Goal: Information Seeking & Learning: Learn about a topic

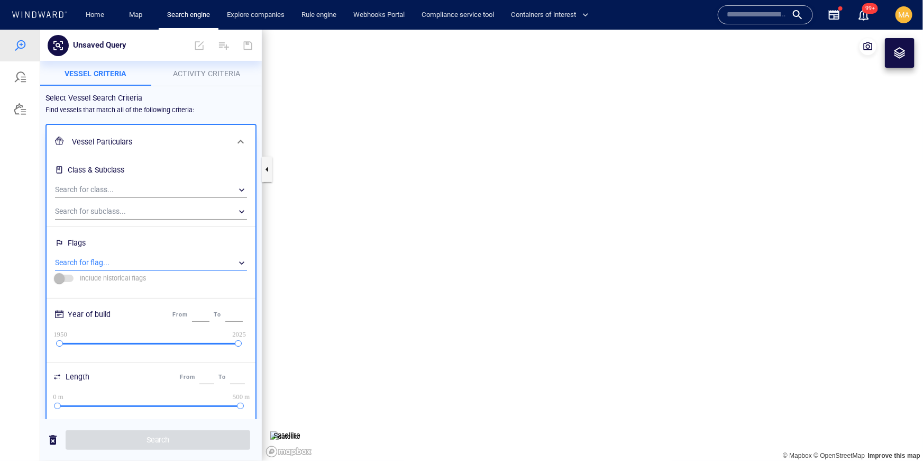
scroll to position [30, 0]
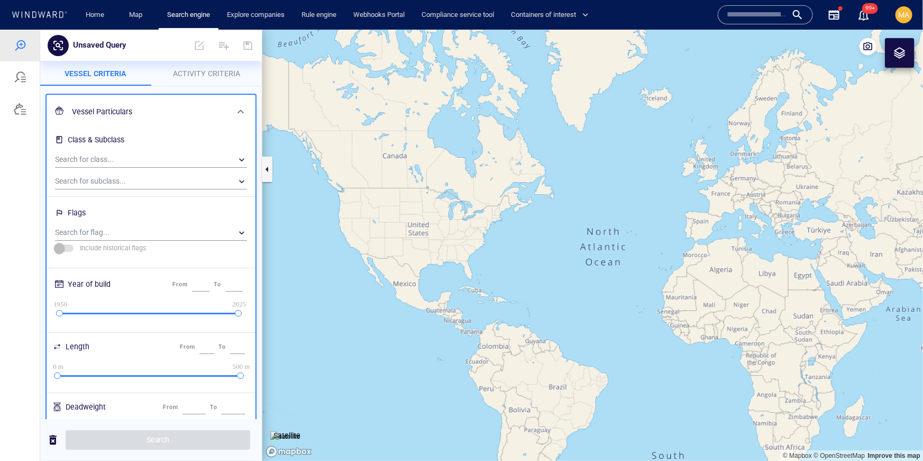
click at [743, 20] on input "text" at bounding box center [756, 15] width 60 height 16
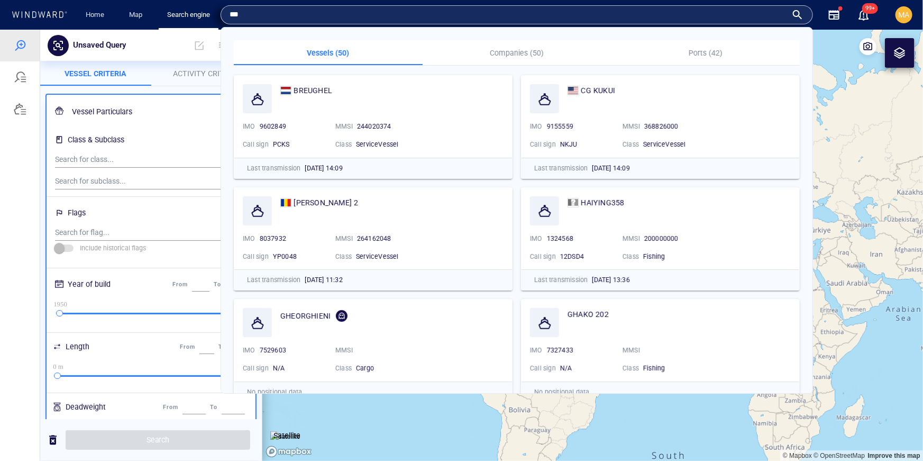
type input "***"
click at [519, 56] on p "Companies (50)" at bounding box center [517, 53] width 176 height 13
click at [530, 50] on p "Companies (50)" at bounding box center [517, 53] width 176 height 13
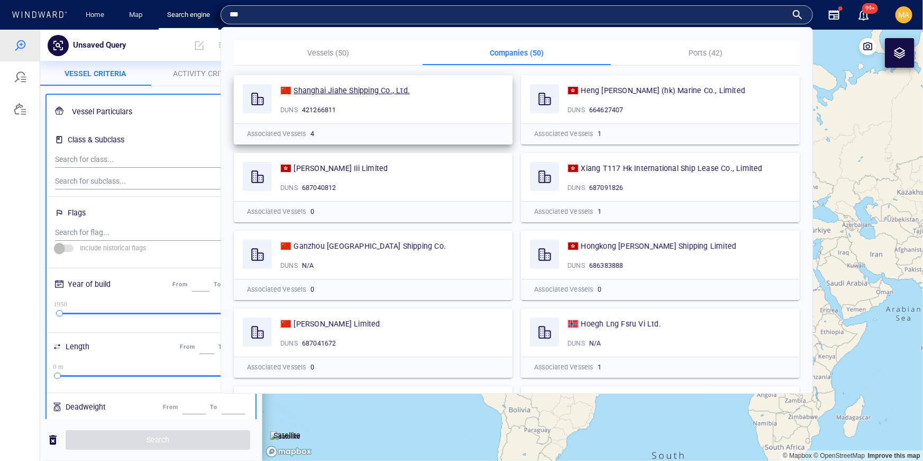
click at [363, 89] on span "Shanghai Jiahe Shipping Co., Ltd." at bounding box center [351, 90] width 116 height 8
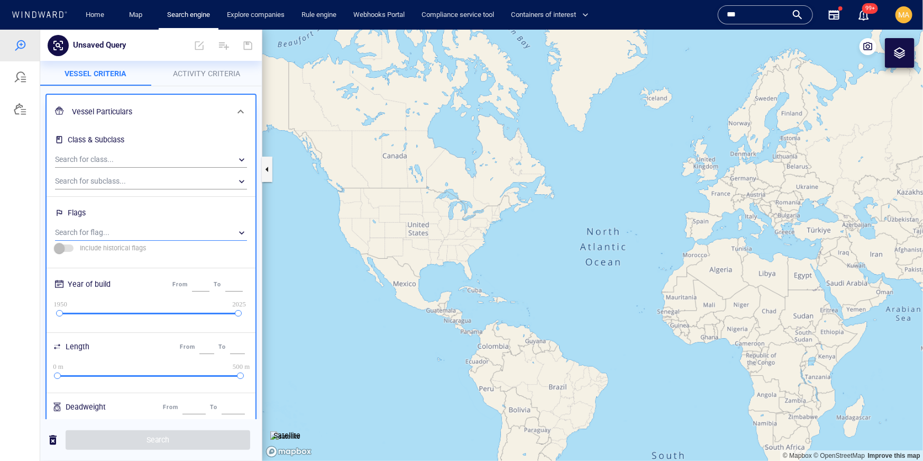
click at [123, 227] on div "​" at bounding box center [151, 232] width 192 height 16
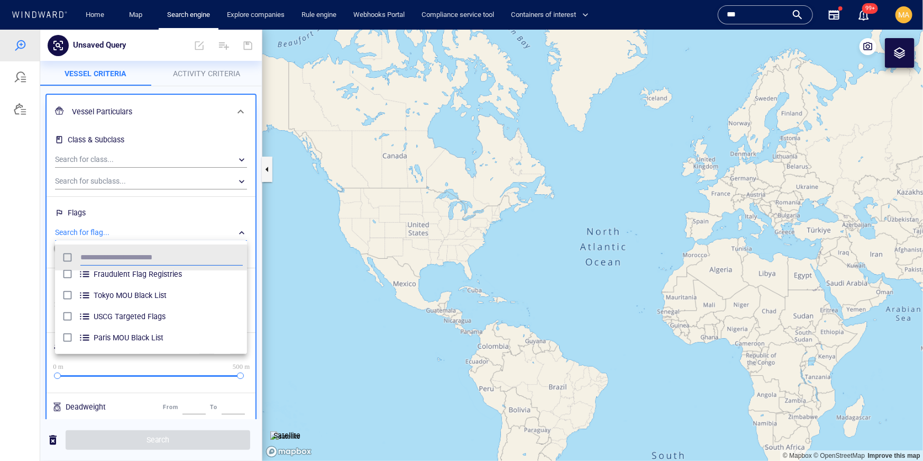
scroll to position [48, 0]
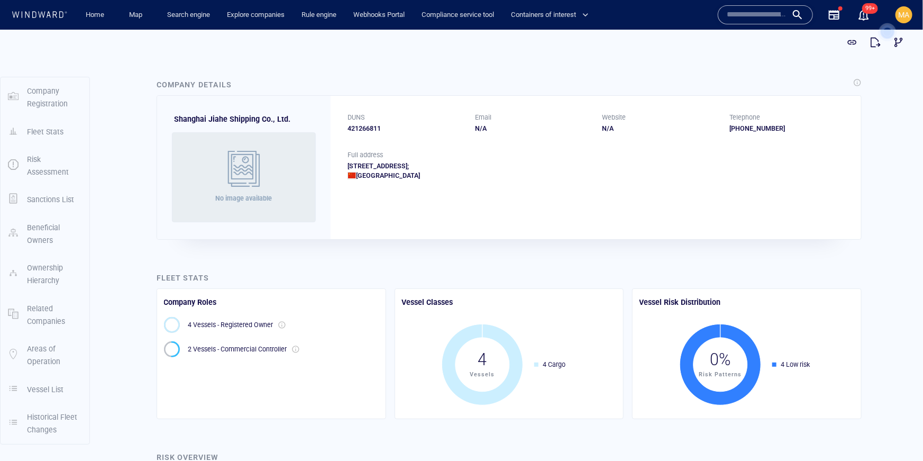
click at [45, 280] on p "Ownership Hierarchy" at bounding box center [54, 274] width 55 height 26
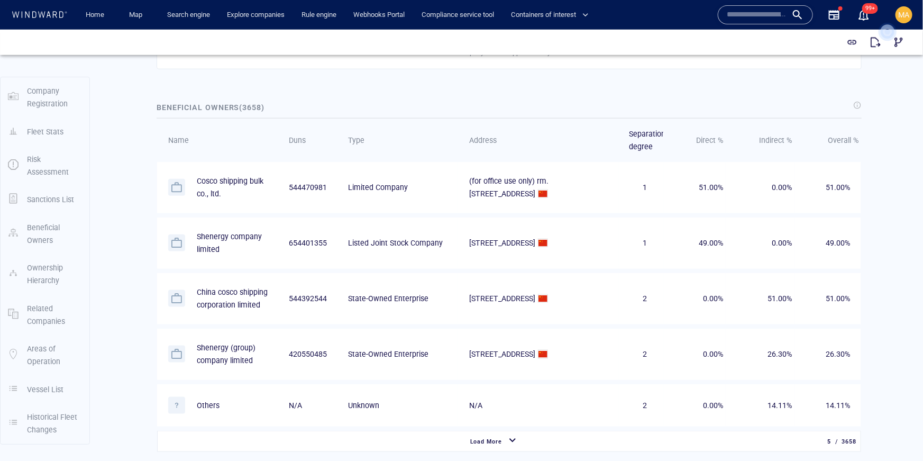
scroll to position [549, 0]
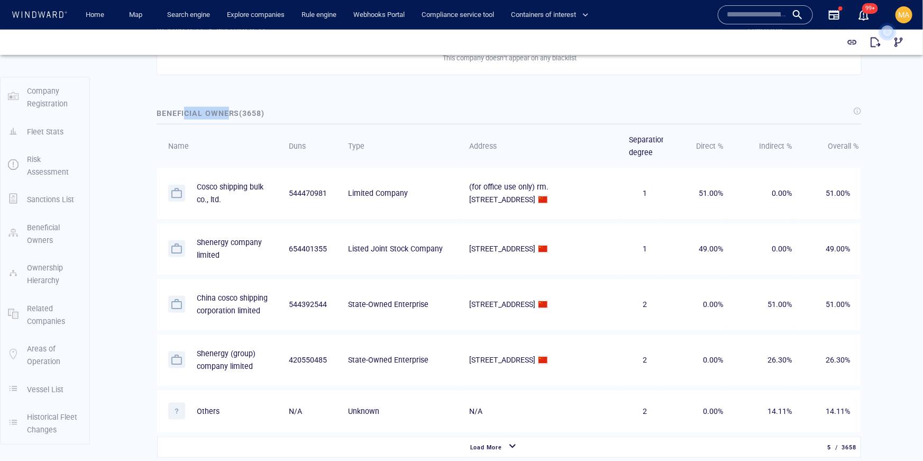
drag, startPoint x: 183, startPoint y: 111, endPoint x: 227, endPoint y: 115, distance: 44.6
click at [227, 115] on span "Beneficial Owners ( 3658 )" at bounding box center [210, 112] width 108 height 8
click at [711, 188] on span "51.00%" at bounding box center [710, 192] width 24 height 8
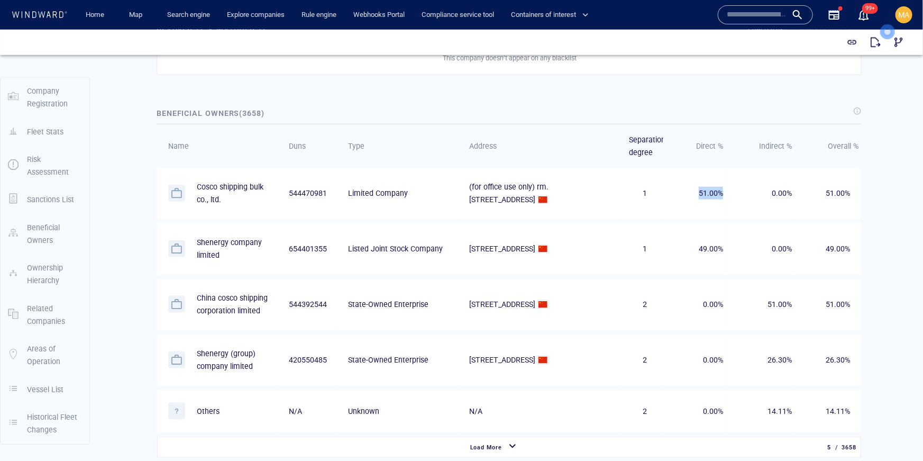
click at [711, 188] on span "51.00%" at bounding box center [710, 192] width 24 height 8
click at [715, 244] on span "49.00%" at bounding box center [710, 248] width 24 height 8
click at [198, 117] on div "Beneficial Owners ( 3658 )" at bounding box center [210, 112] width 112 height 17
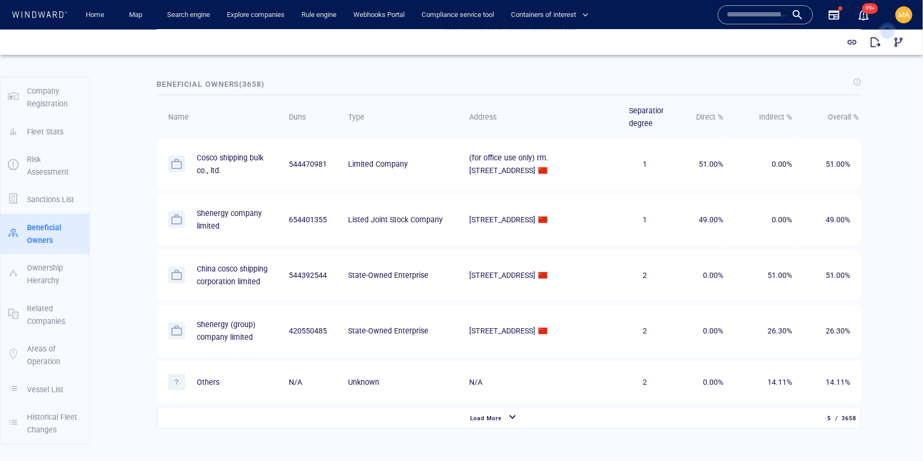
scroll to position [587, 0]
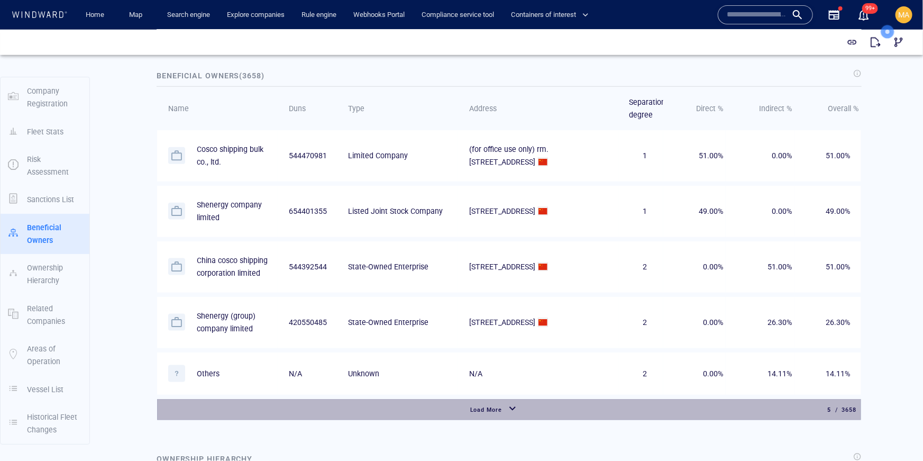
click at [507, 412] on div "button" at bounding box center [512, 408] width 17 height 19
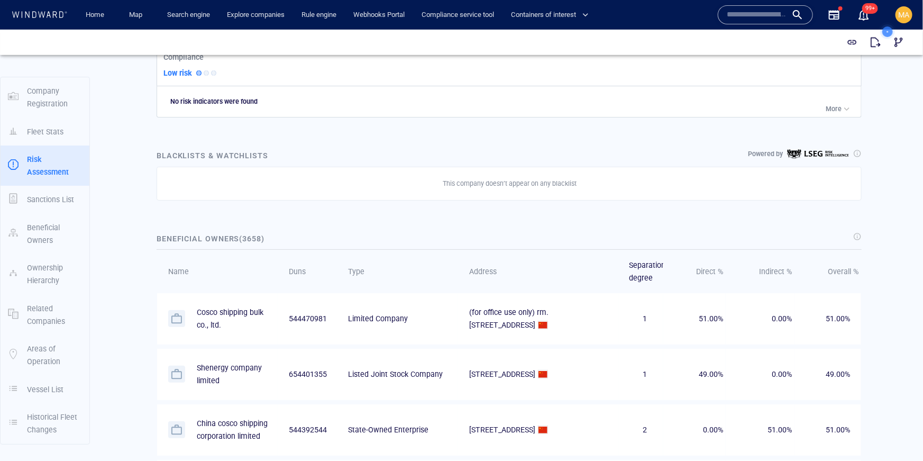
scroll to position [425, 0]
click at [197, 238] on span "Beneficial Owners ( 3658 )" at bounding box center [210, 237] width 108 height 8
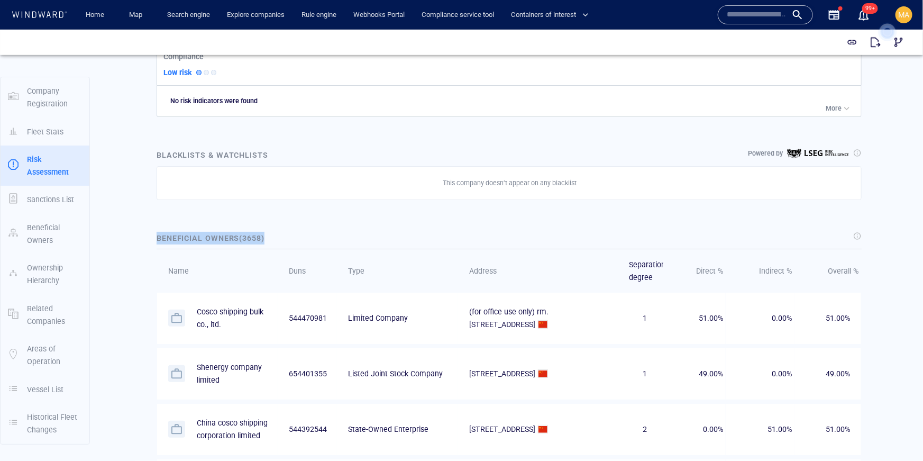
click at [197, 238] on span "Beneficial Owners ( 3658 )" at bounding box center [210, 237] width 108 height 8
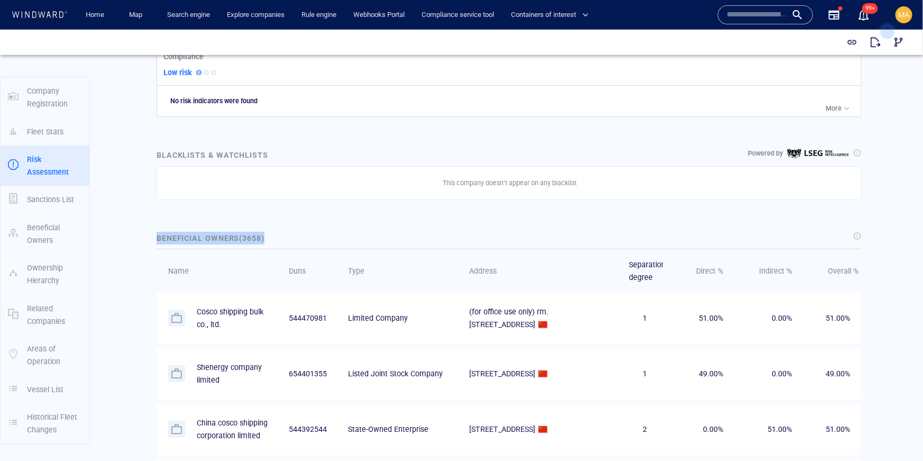
click at [197, 238] on span "Beneficial Owners ( 3658 )" at bounding box center [210, 237] width 108 height 8
click at [901, 45] on icon at bounding box center [887, 32] width 30 height 30
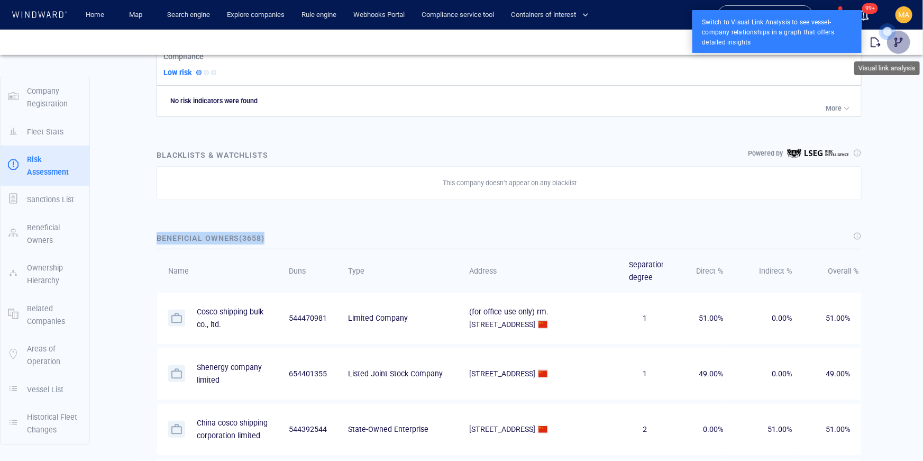
click at [901, 39] on span "button" at bounding box center [898, 41] width 11 height 11
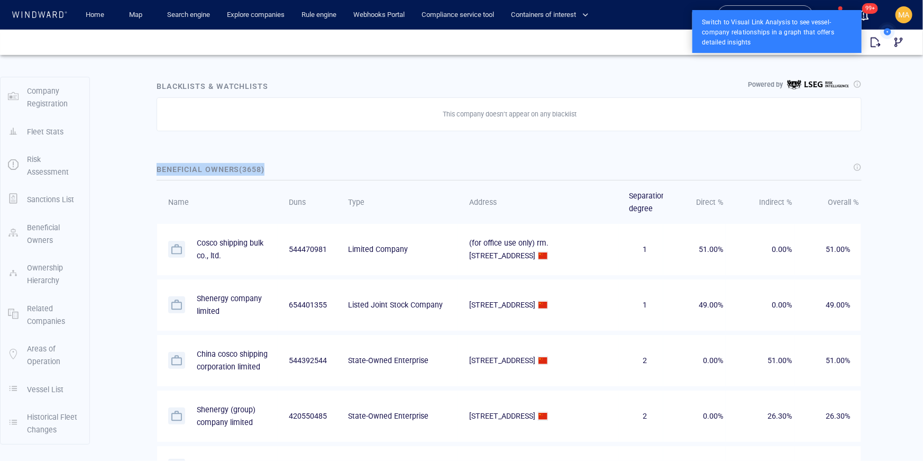
scroll to position [503, 0]
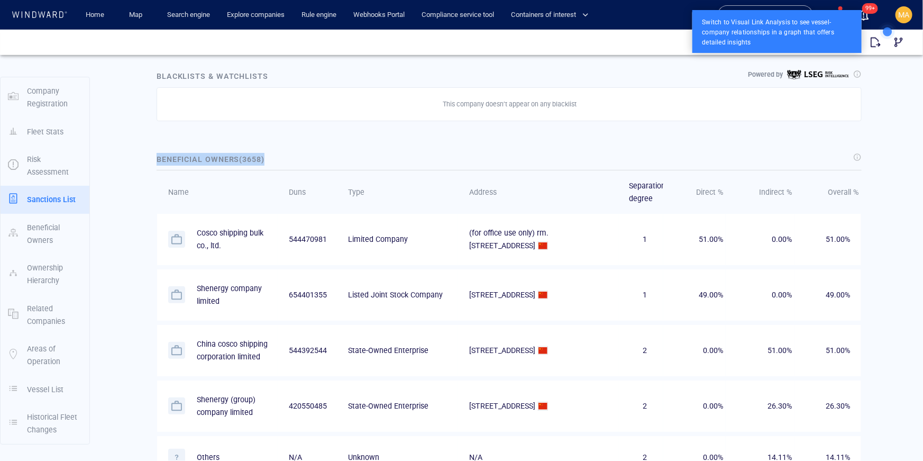
click at [284, 155] on div "Beneficial Owners ( 3658 )" at bounding box center [508, 158] width 709 height 17
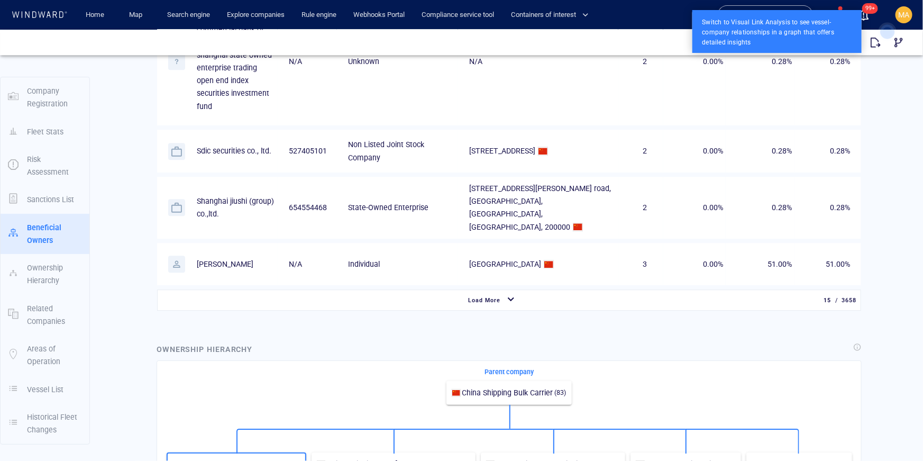
scroll to position [1348, 0]
click at [220, 256] on p "Wuyuan guo" at bounding box center [225, 262] width 57 height 13
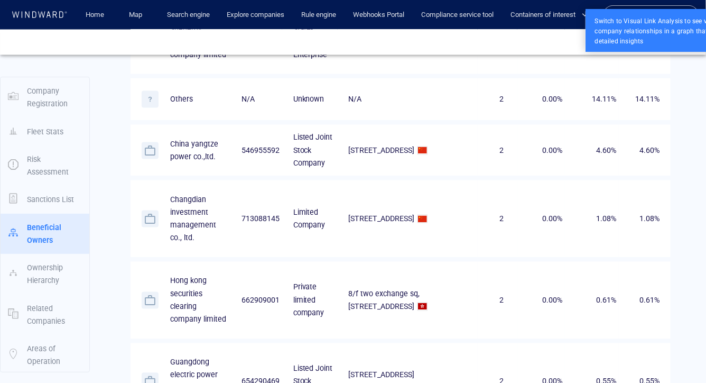
scroll to position [53, 0]
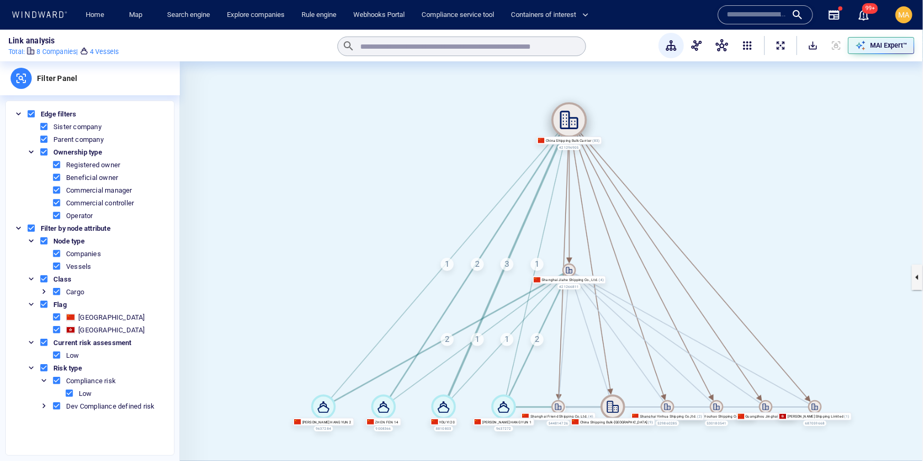
click at [568, 119] on icon at bounding box center [569, 119] width 19 height 19
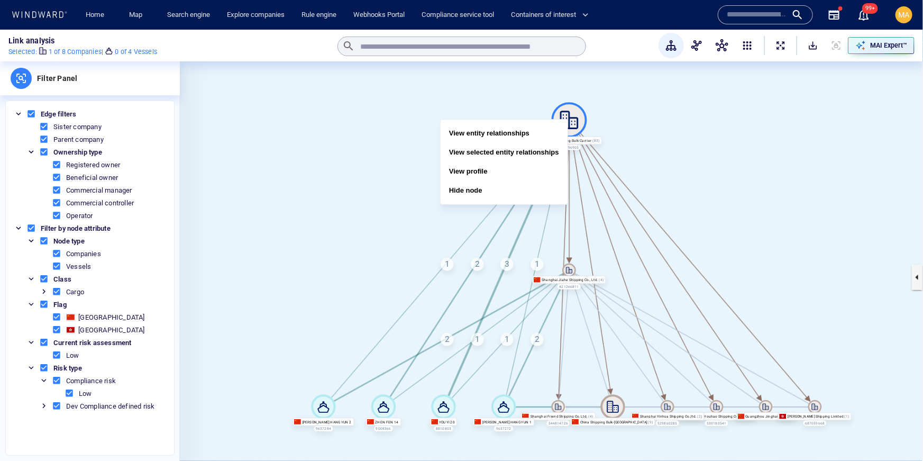
click at [717, 169] on canvas at bounding box center [551, 276] width 743 height 431
